Goal: Task Accomplishment & Management: Manage account settings

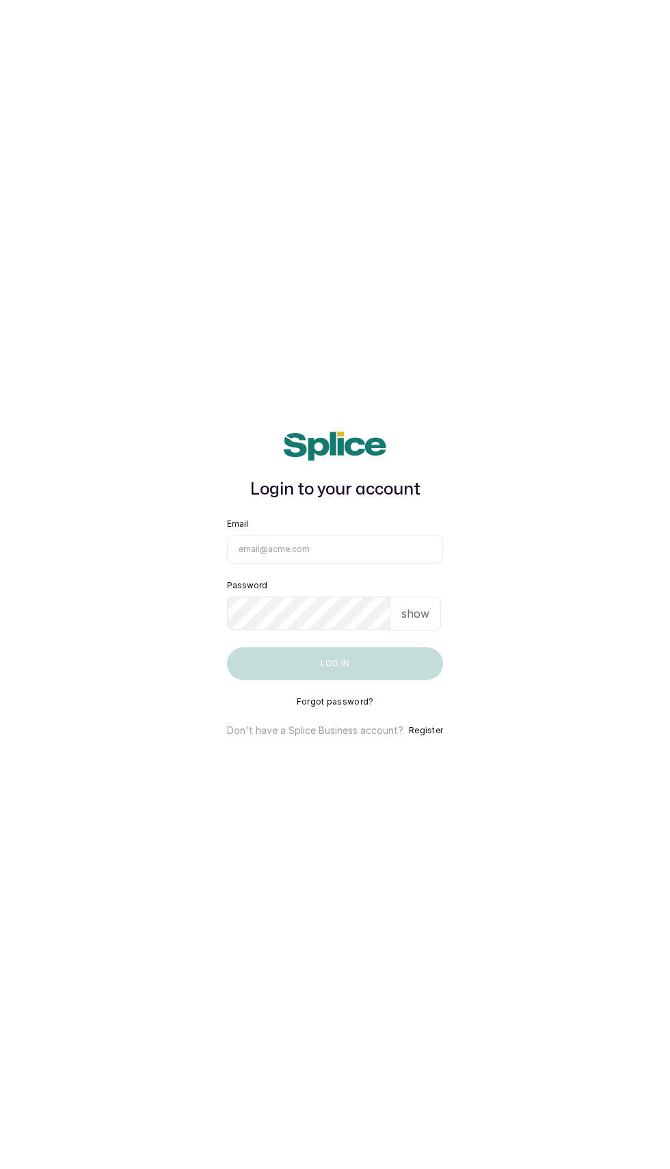
click at [358, 564] on input "Email" at bounding box center [335, 549] width 216 height 29
type input "info@taupesalon.com"
click at [227, 647] on button "Log in" at bounding box center [335, 663] width 216 height 33
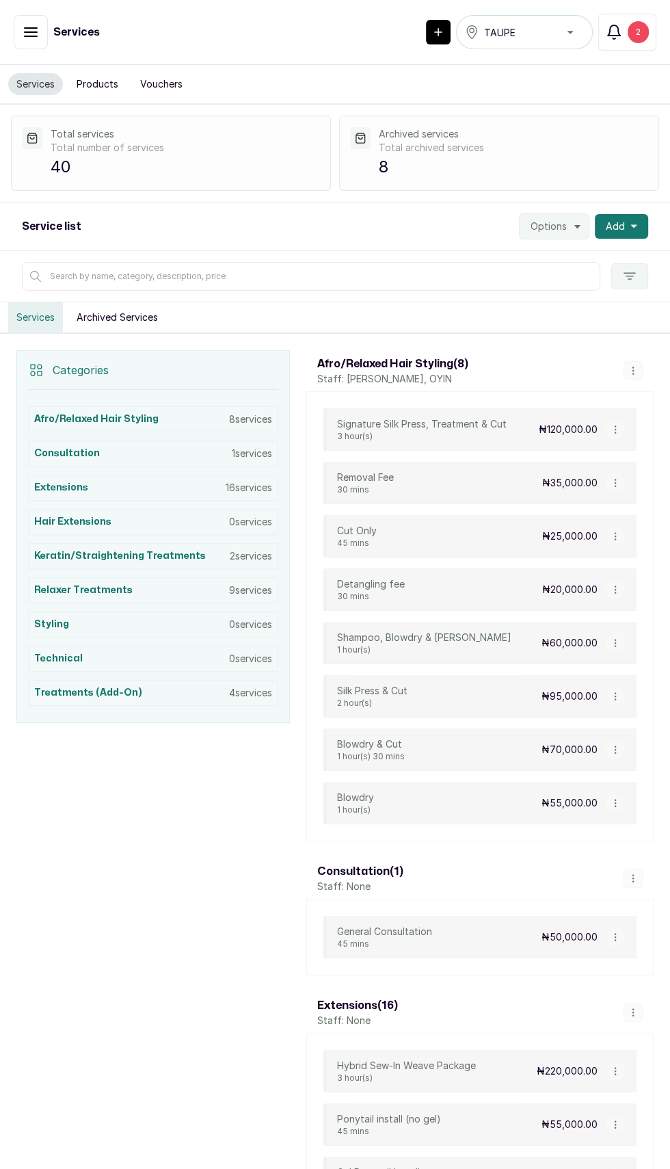
click at [638, 31] on div "2" at bounding box center [638, 32] width 21 height 22
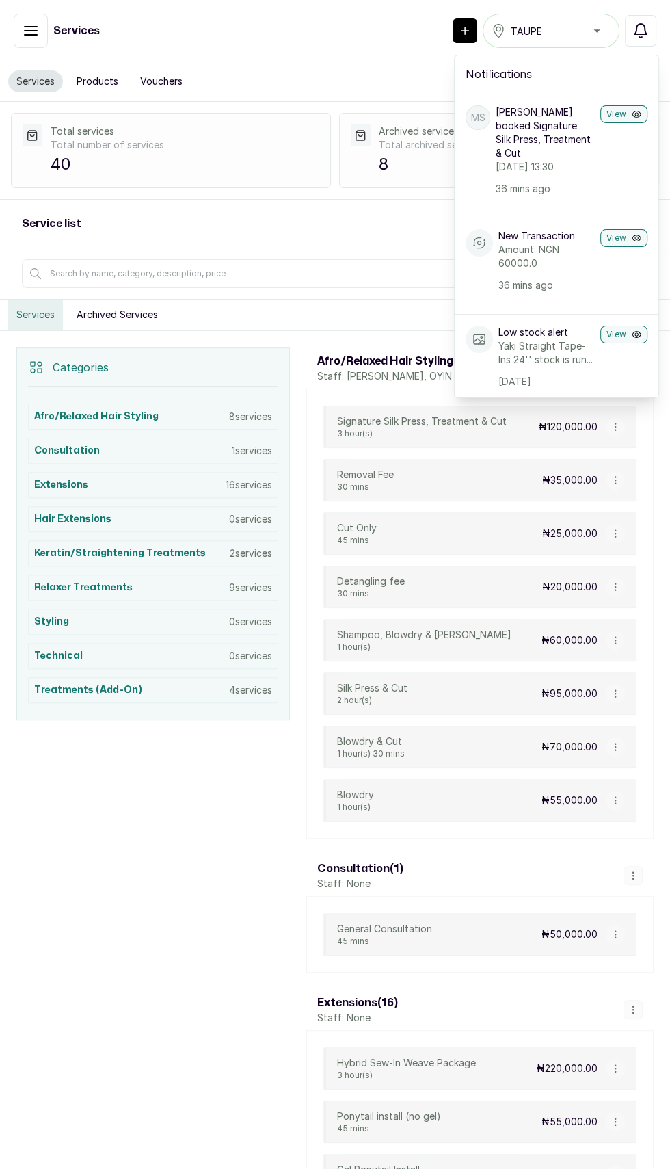
click at [30, 28] on icon "button" at bounding box center [31, 31] width 16 height 16
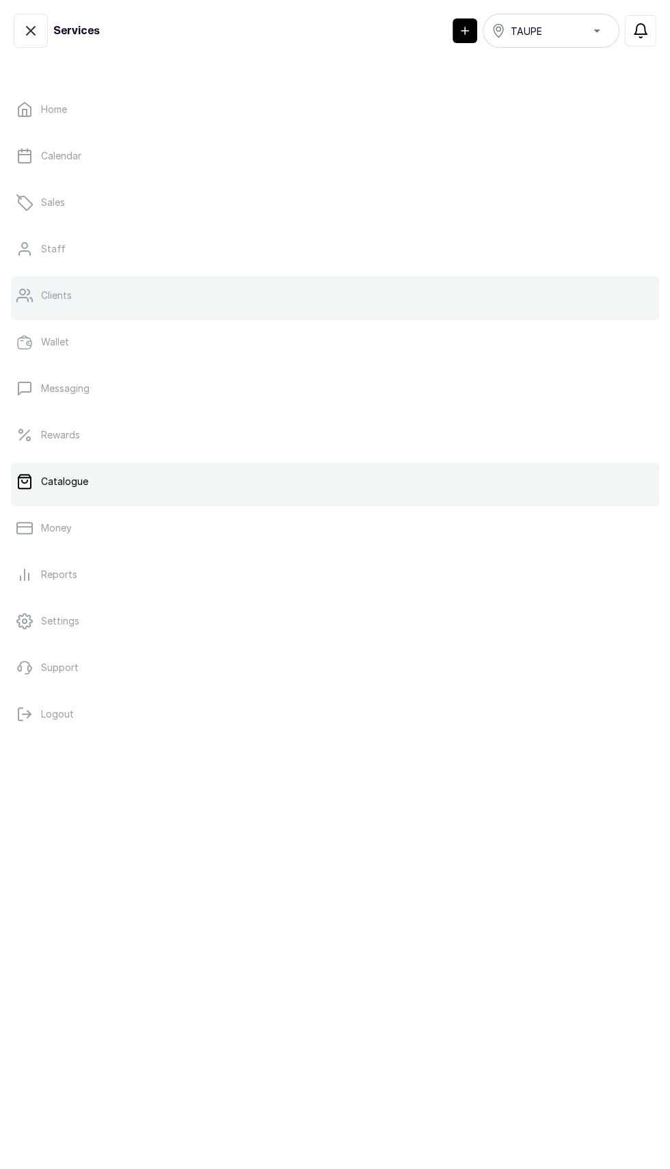
click at [51, 291] on p "Clients" at bounding box center [56, 296] width 31 height 14
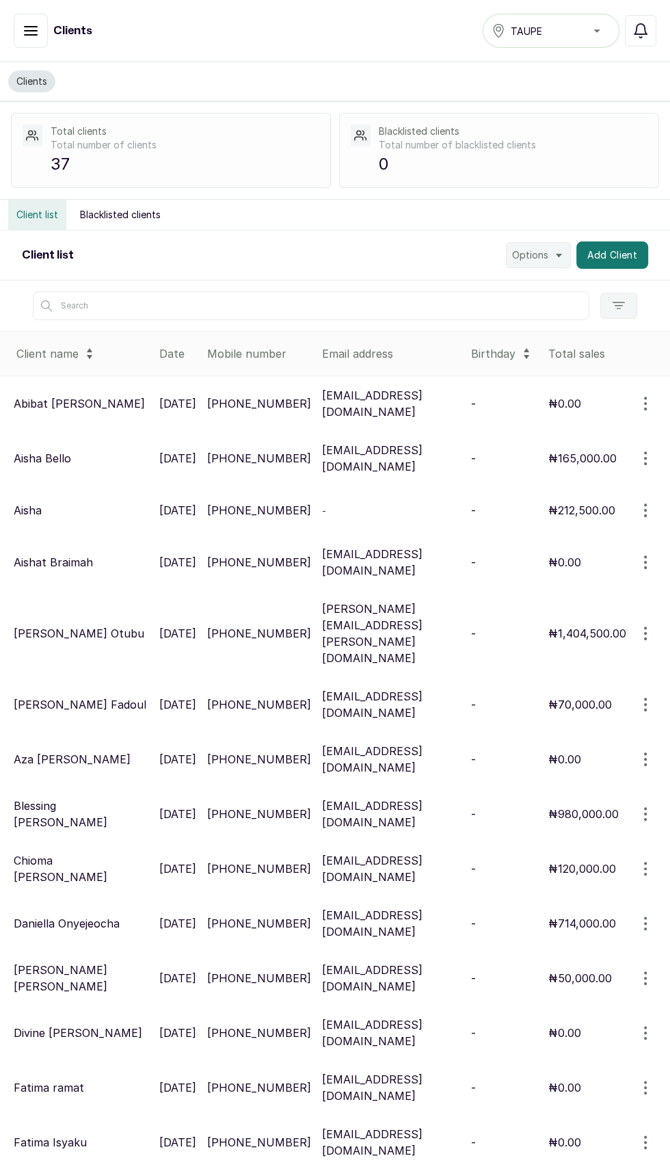
click at [633, 402] on button "button" at bounding box center [646, 403] width 38 height 27
click at [640, 32] on icon "button" at bounding box center [641, 31] width 16 height 16
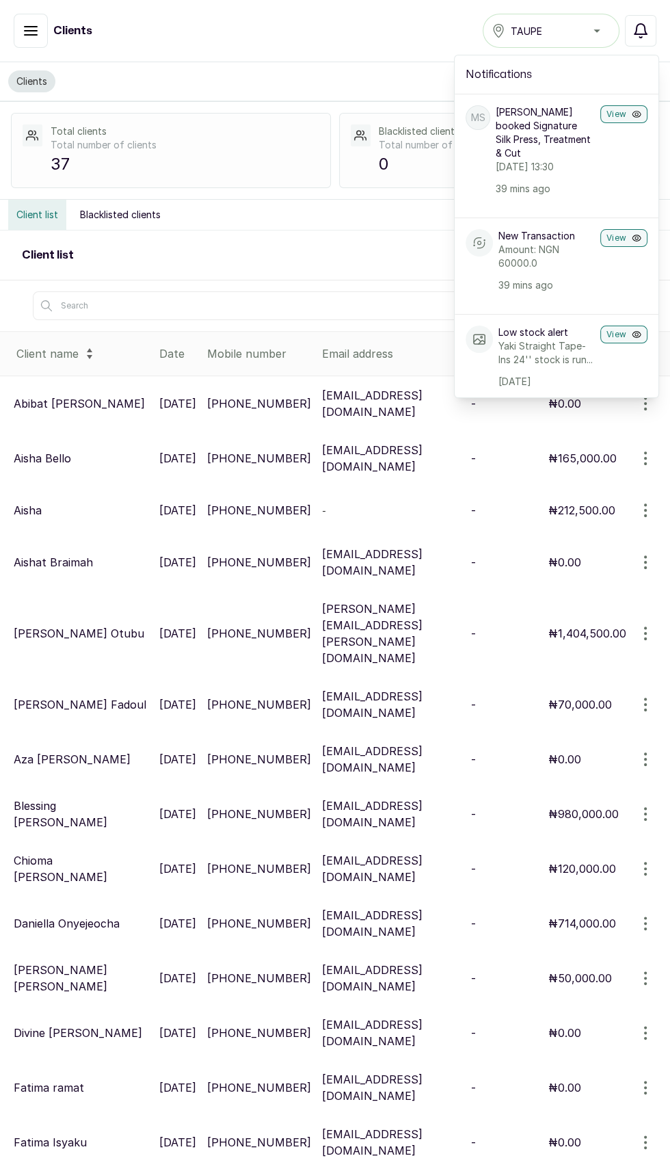
click at [31, 25] on icon "button" at bounding box center [31, 31] width 16 height 16
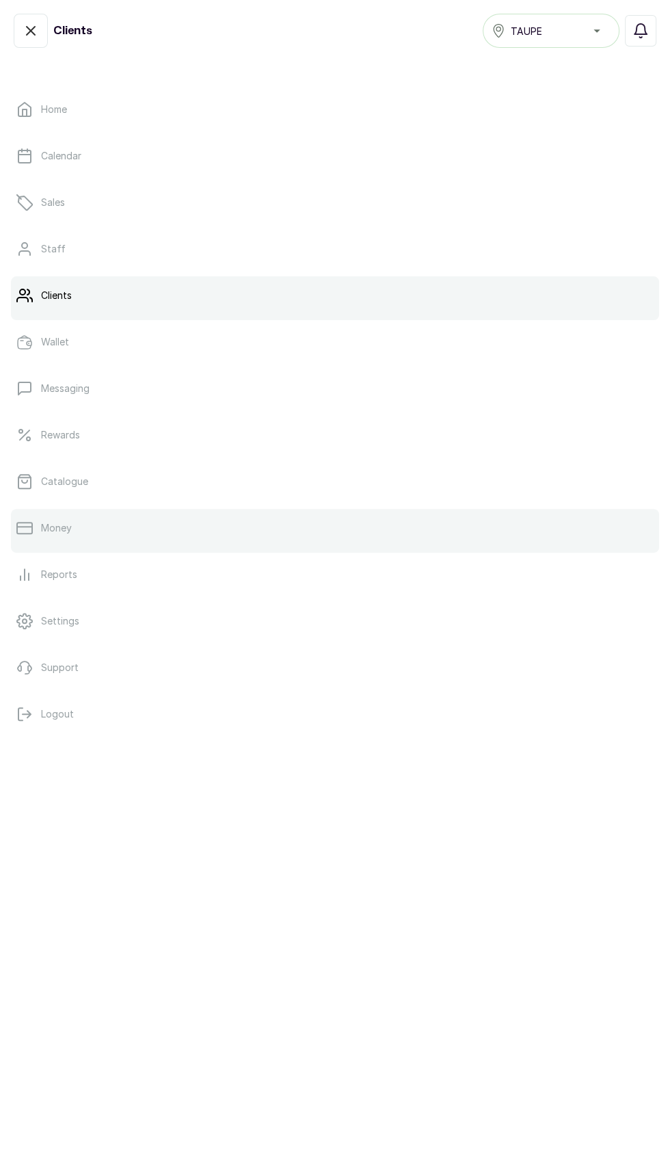
click at [79, 526] on link "Money" at bounding box center [335, 528] width 648 height 38
